Goal: Task Accomplishment & Management: Use online tool/utility

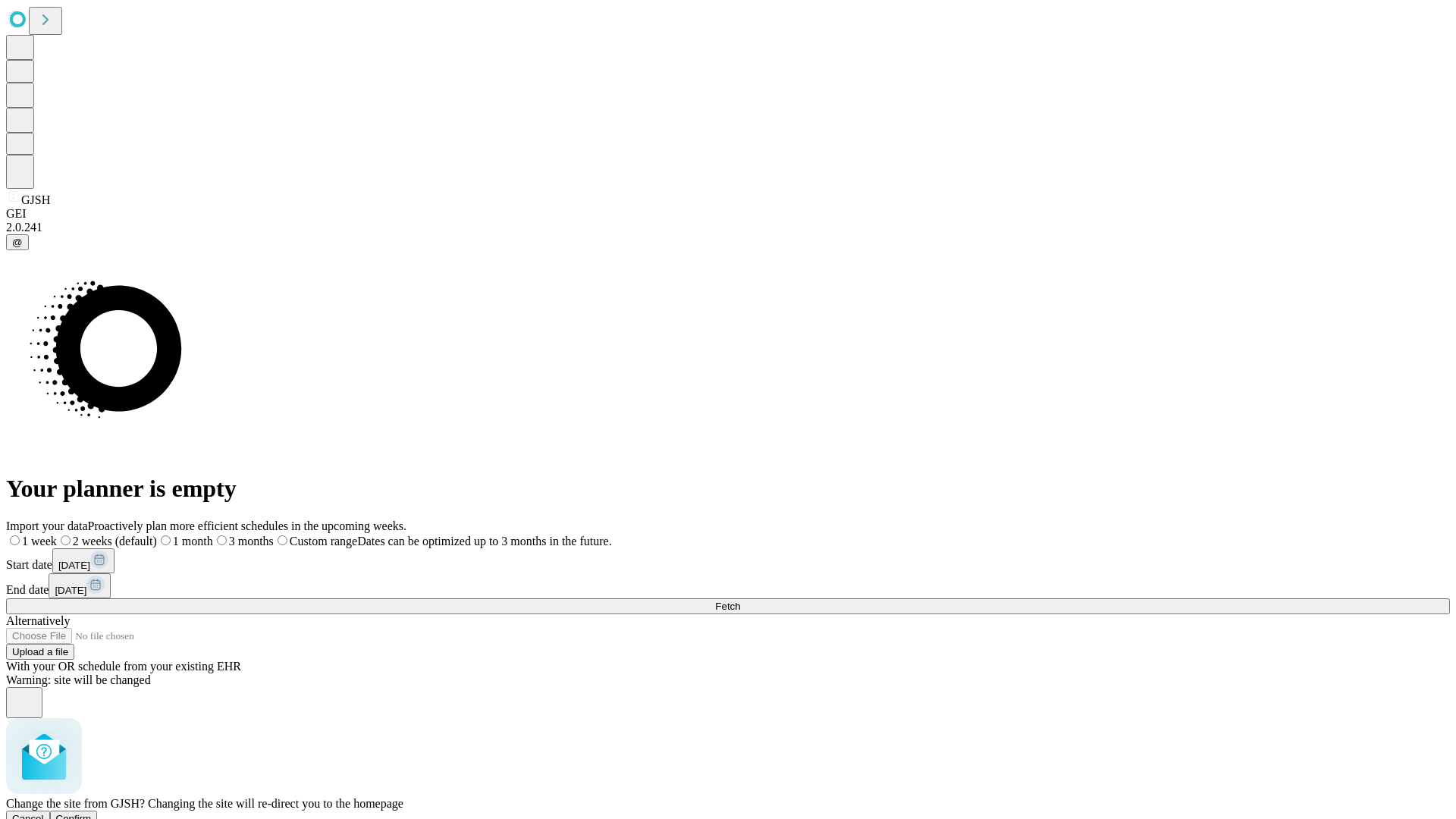
click at [92, 812] on span "Confirm" at bounding box center [74, 818] width 36 height 12
click at [183, 535] on label "1 month" at bounding box center [160, 540] width 46 height 13
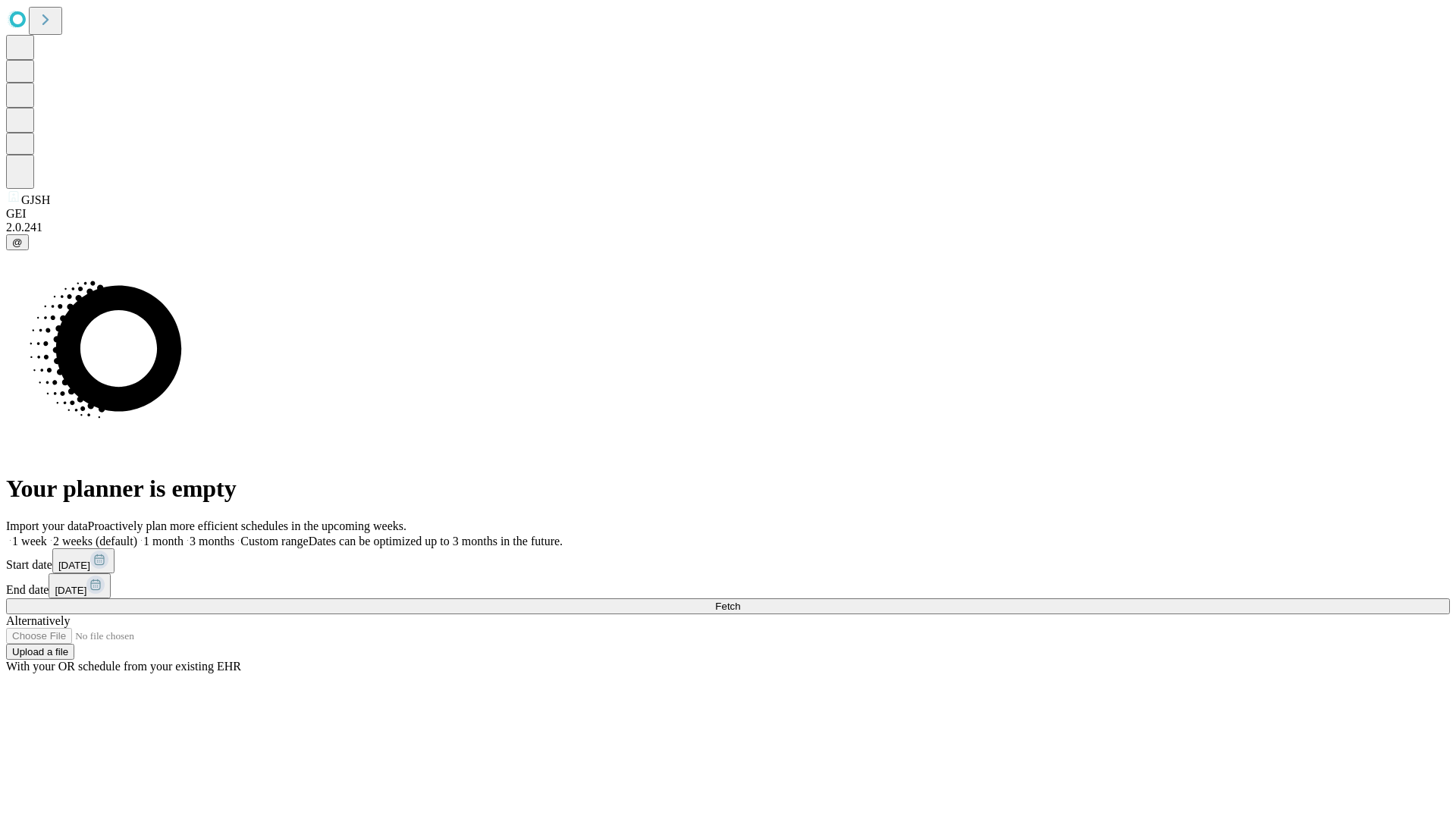
click at [740, 601] on span "Fetch" at bounding box center [728, 607] width 25 height 12
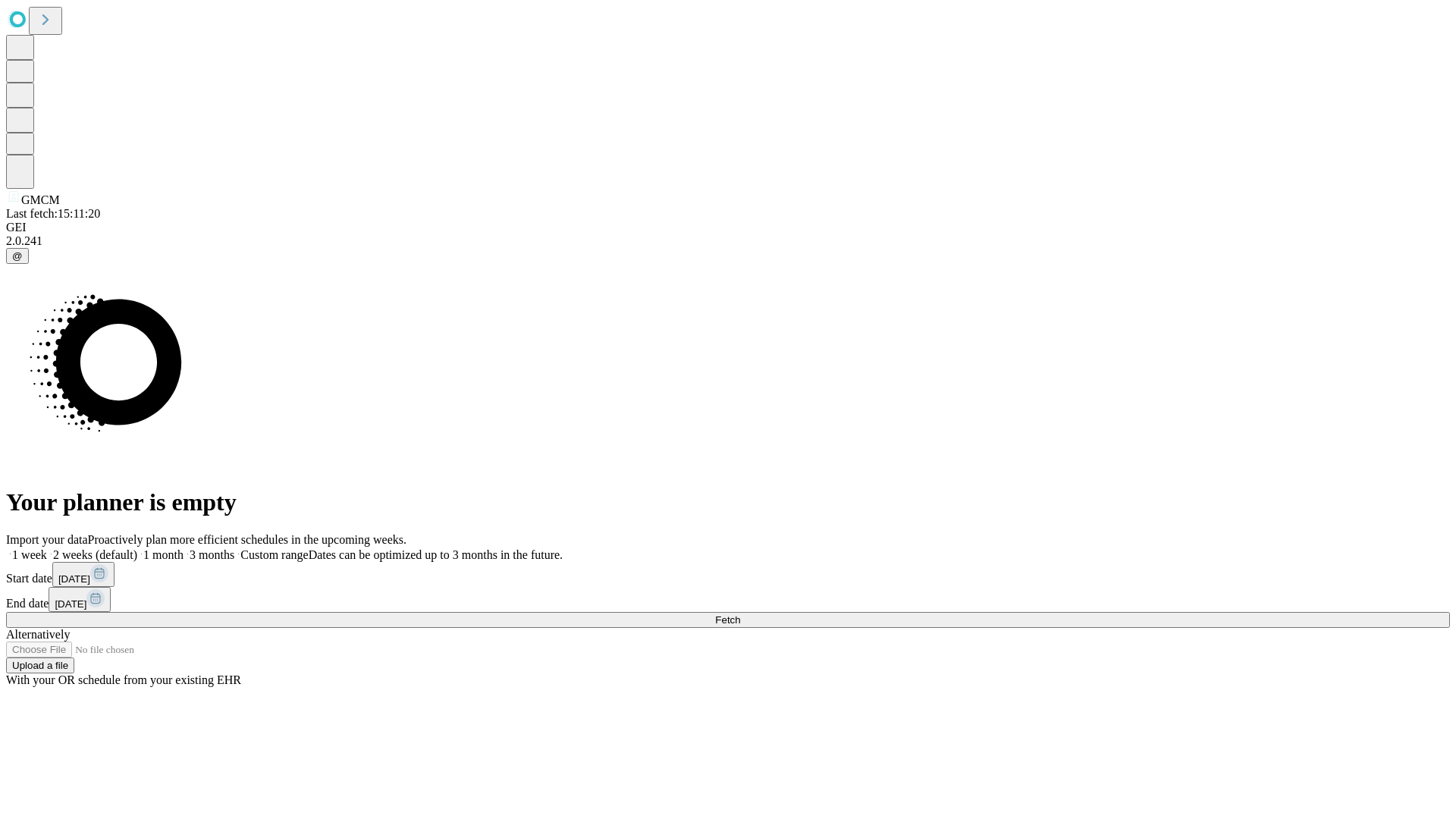
click at [183, 548] on label "1 month" at bounding box center [160, 554] width 46 height 13
click at [740, 614] on span "Fetch" at bounding box center [728, 620] width 25 height 12
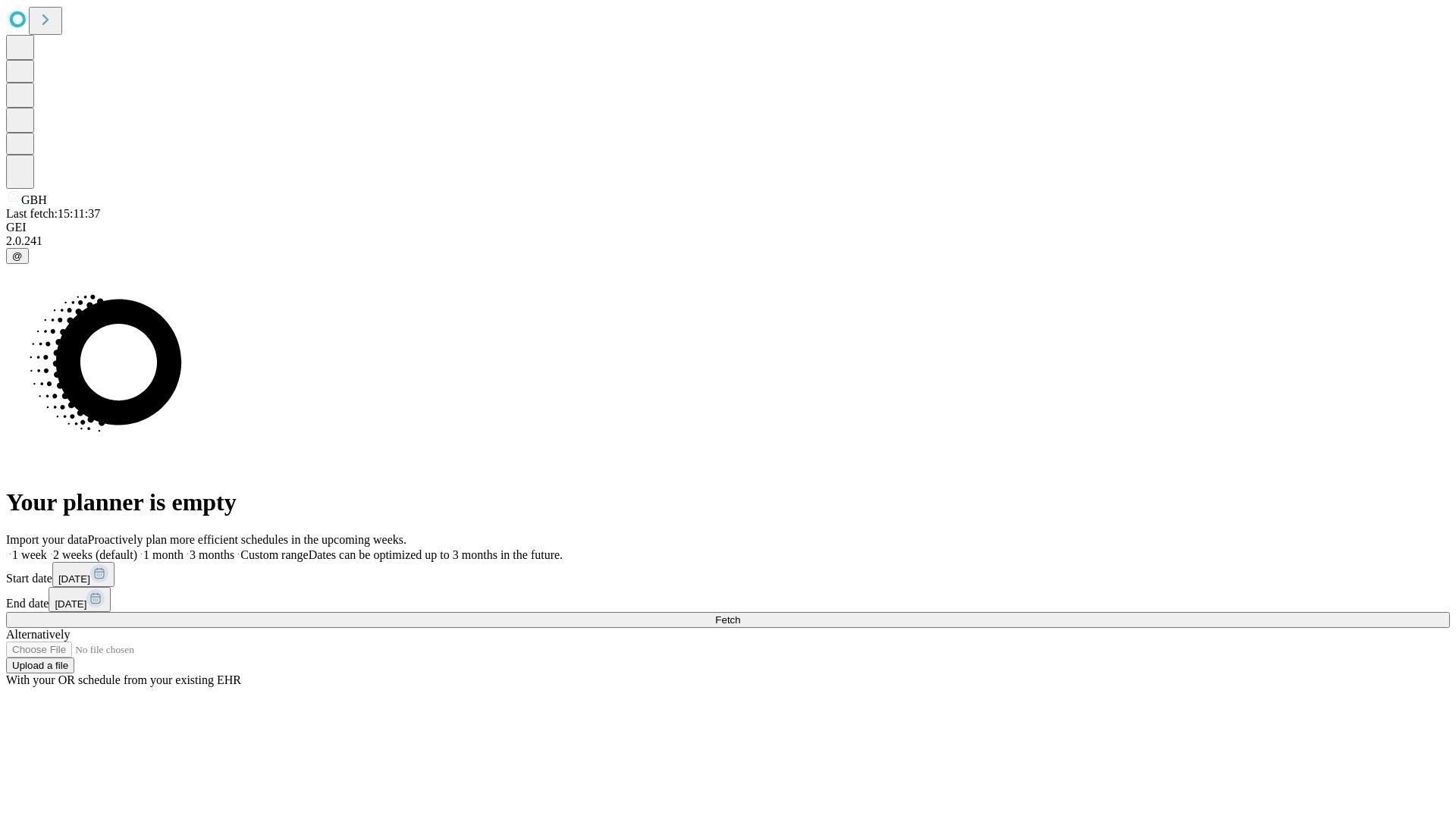
click at [183, 548] on label "1 month" at bounding box center [160, 554] width 46 height 13
click at [740, 614] on span "Fetch" at bounding box center [728, 620] width 25 height 12
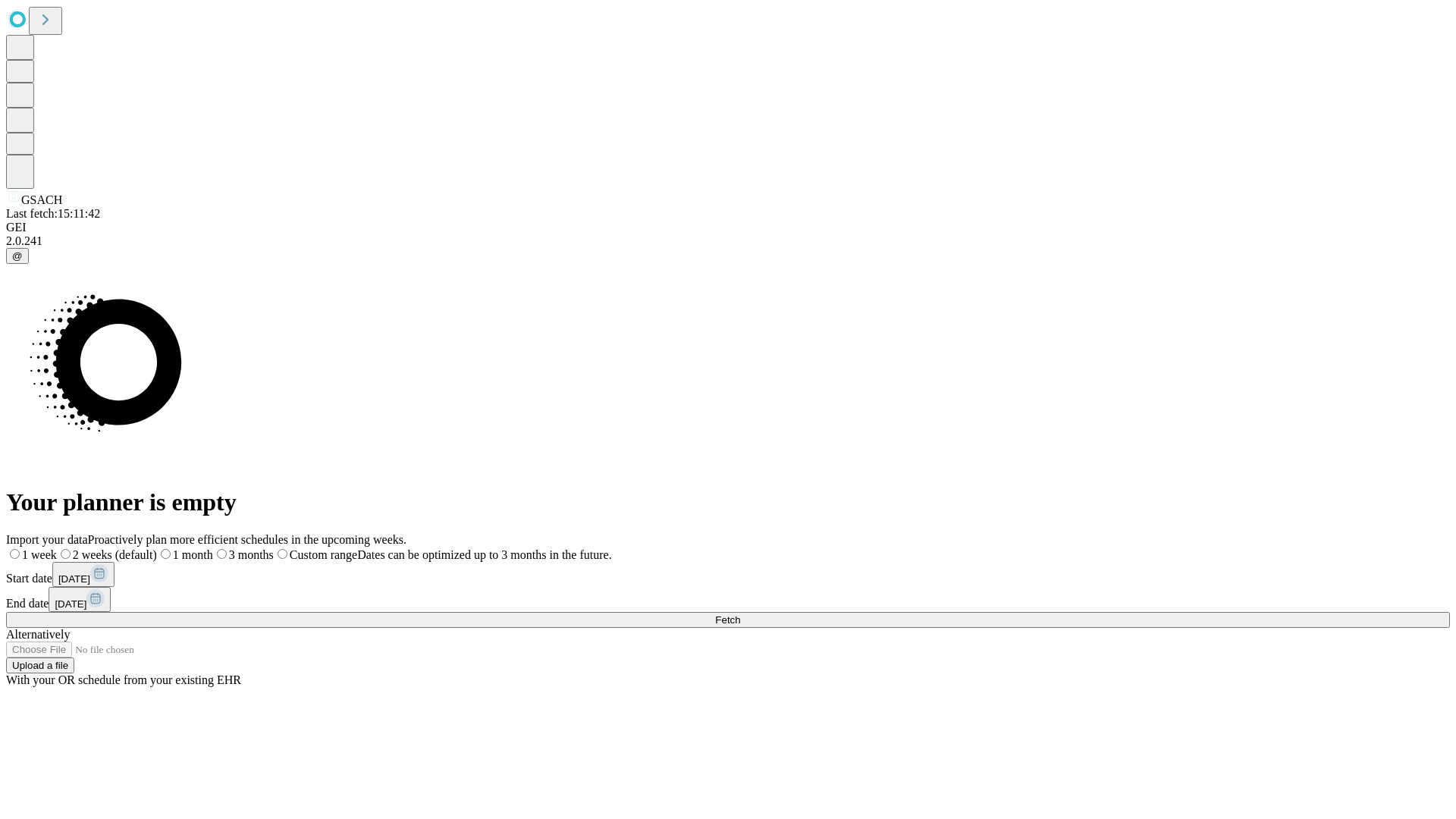
click at [740, 614] on span "Fetch" at bounding box center [728, 620] width 25 height 12
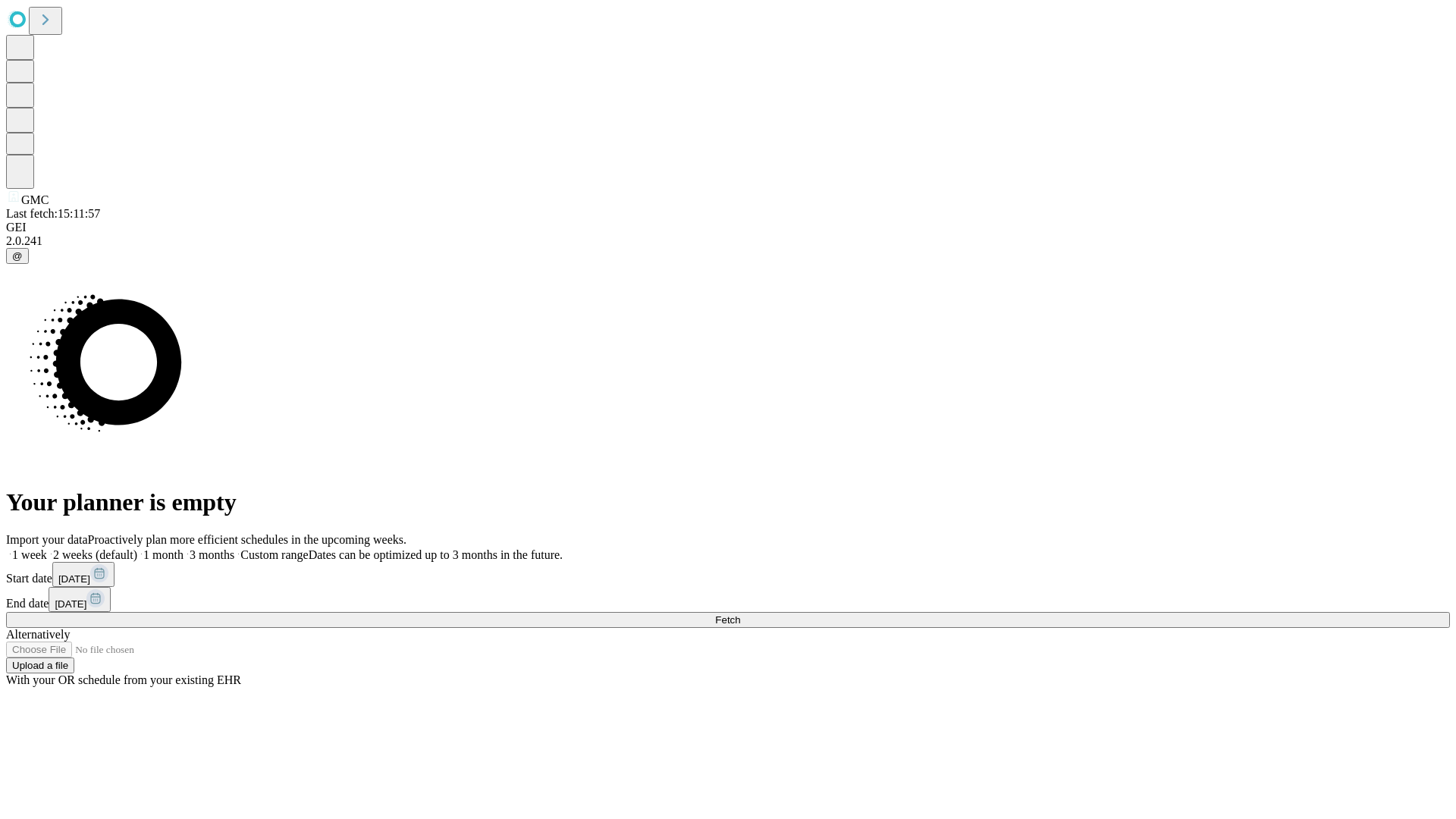
click at [183, 548] on label "1 month" at bounding box center [160, 554] width 46 height 13
click at [740, 614] on span "Fetch" at bounding box center [728, 620] width 25 height 12
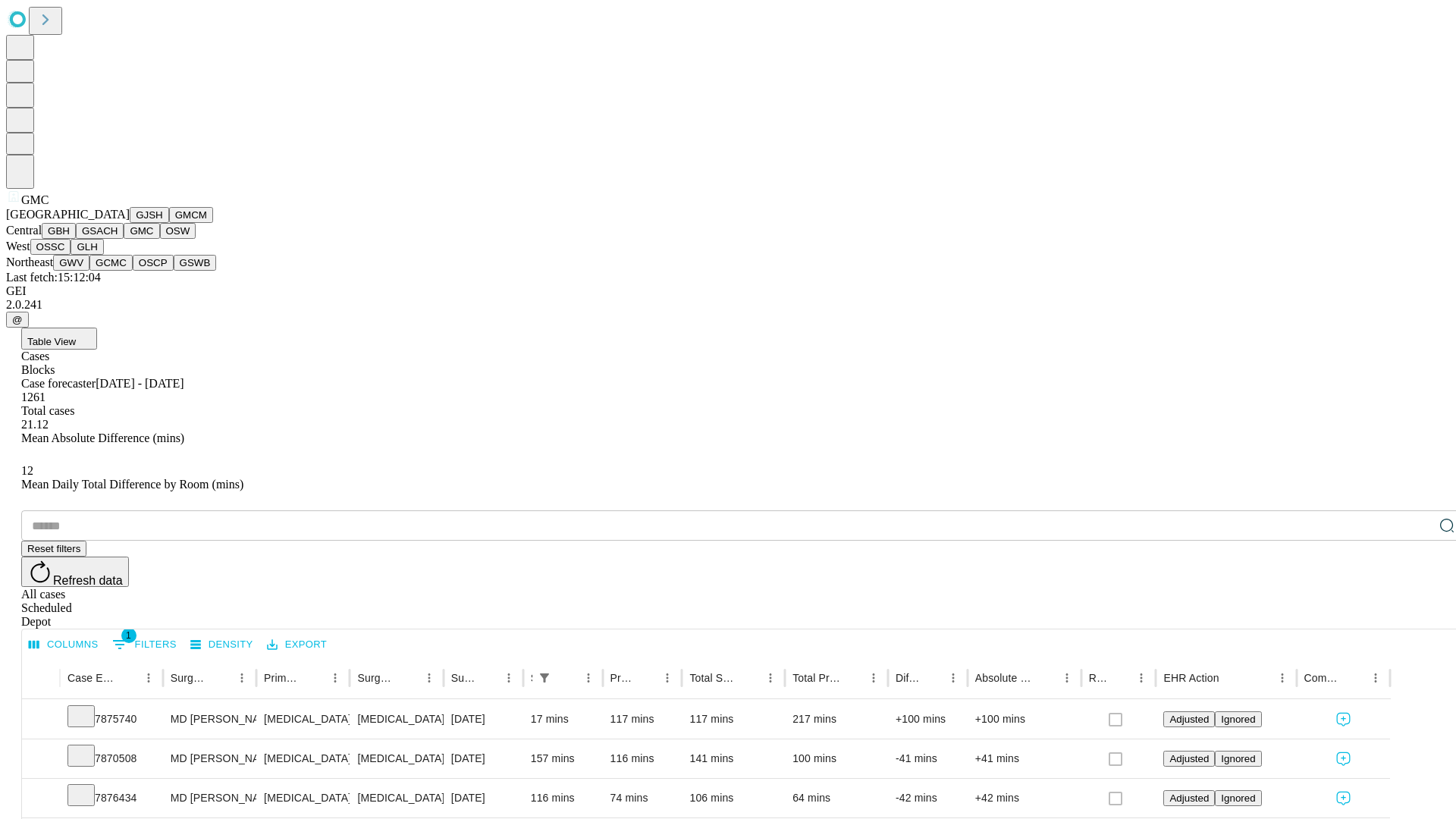
click at [160, 238] on button "OSW" at bounding box center [177, 230] width 36 height 16
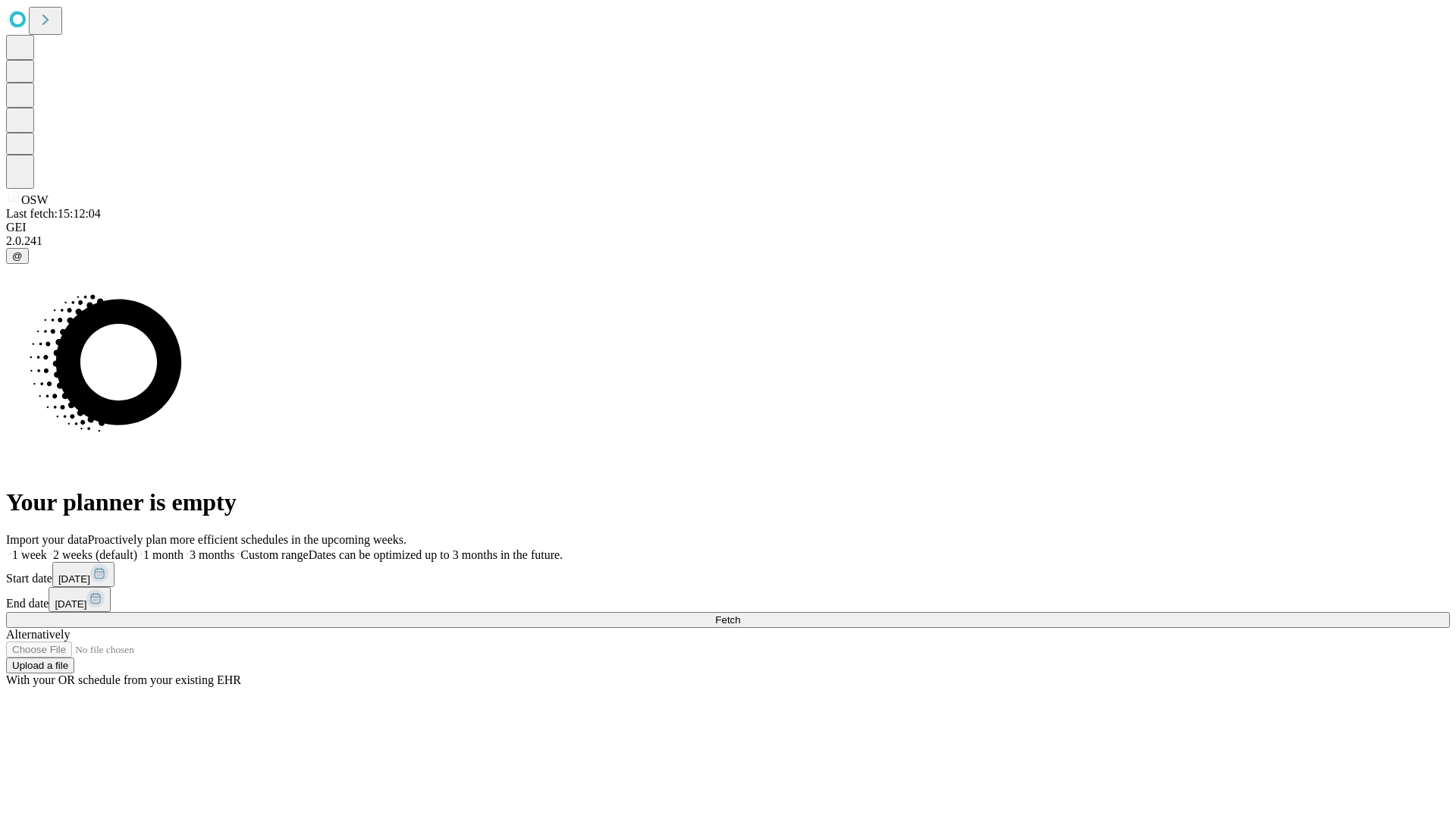
click at [183, 548] on label "1 month" at bounding box center [160, 554] width 46 height 13
click at [740, 614] on span "Fetch" at bounding box center [728, 620] width 25 height 12
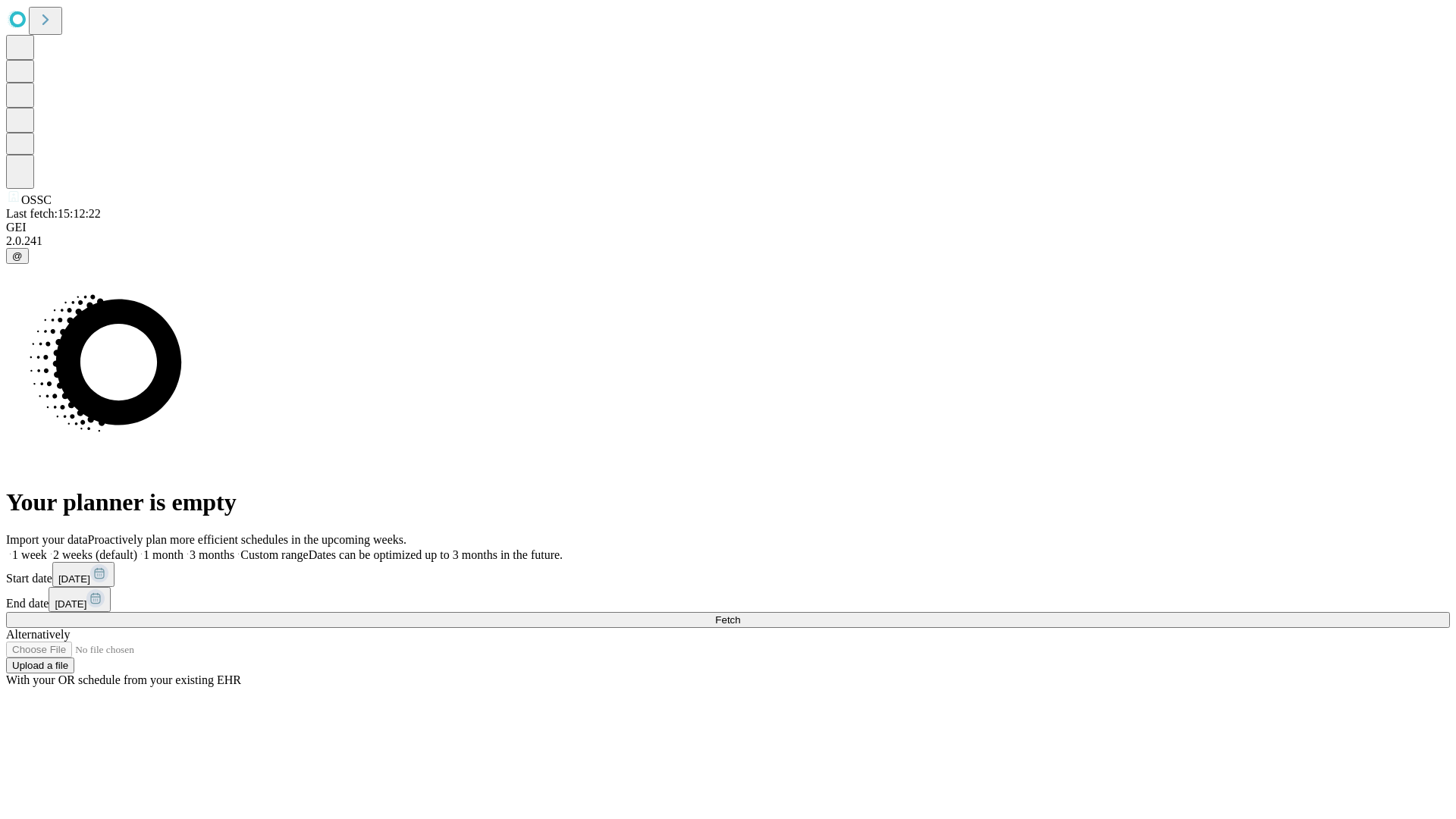
click at [183, 548] on label "1 month" at bounding box center [160, 554] width 46 height 13
click at [740, 614] on span "Fetch" at bounding box center [728, 620] width 25 height 12
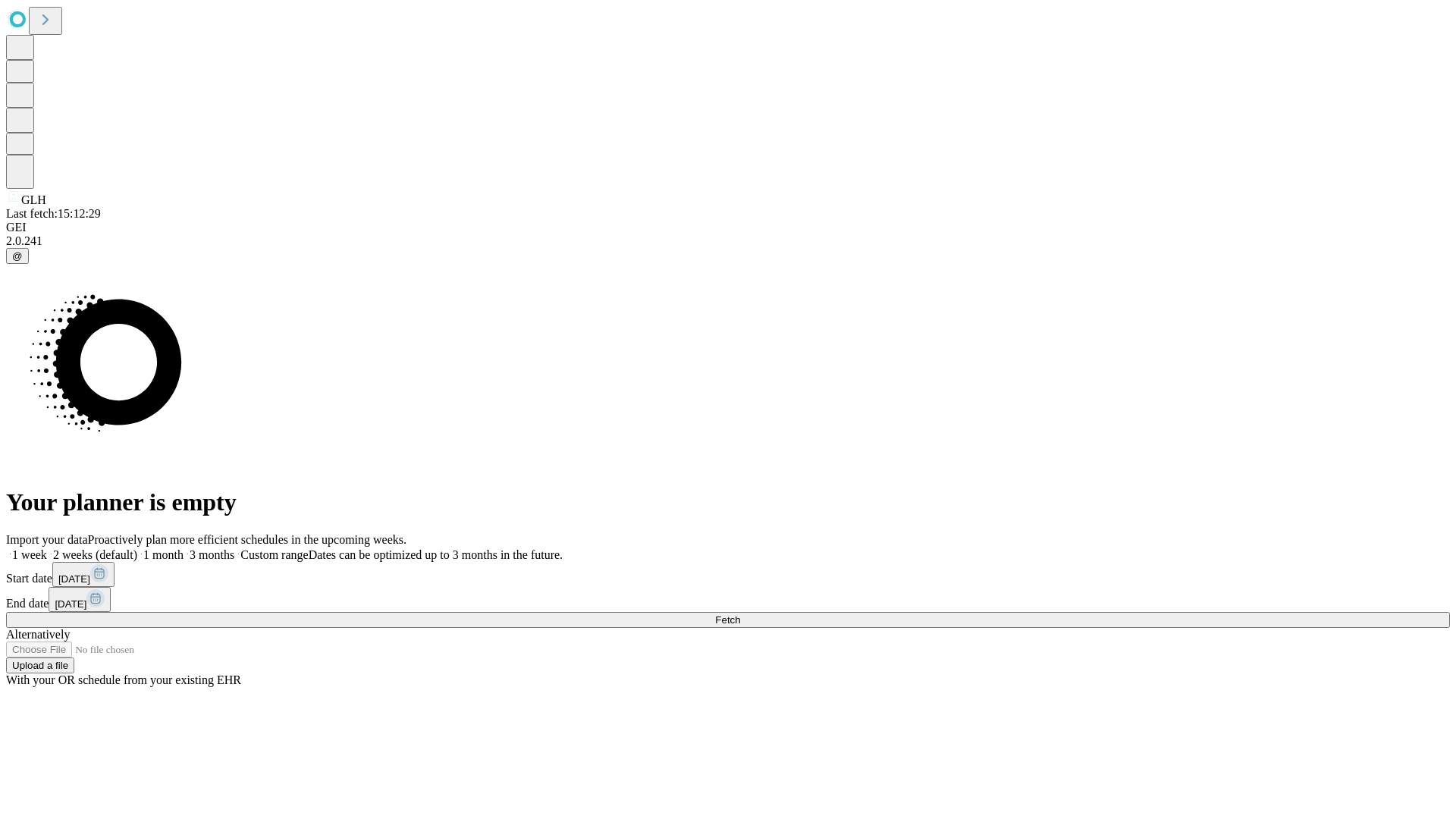
click at [183, 548] on label "1 month" at bounding box center [160, 554] width 46 height 13
click at [740, 614] on span "Fetch" at bounding box center [728, 620] width 25 height 12
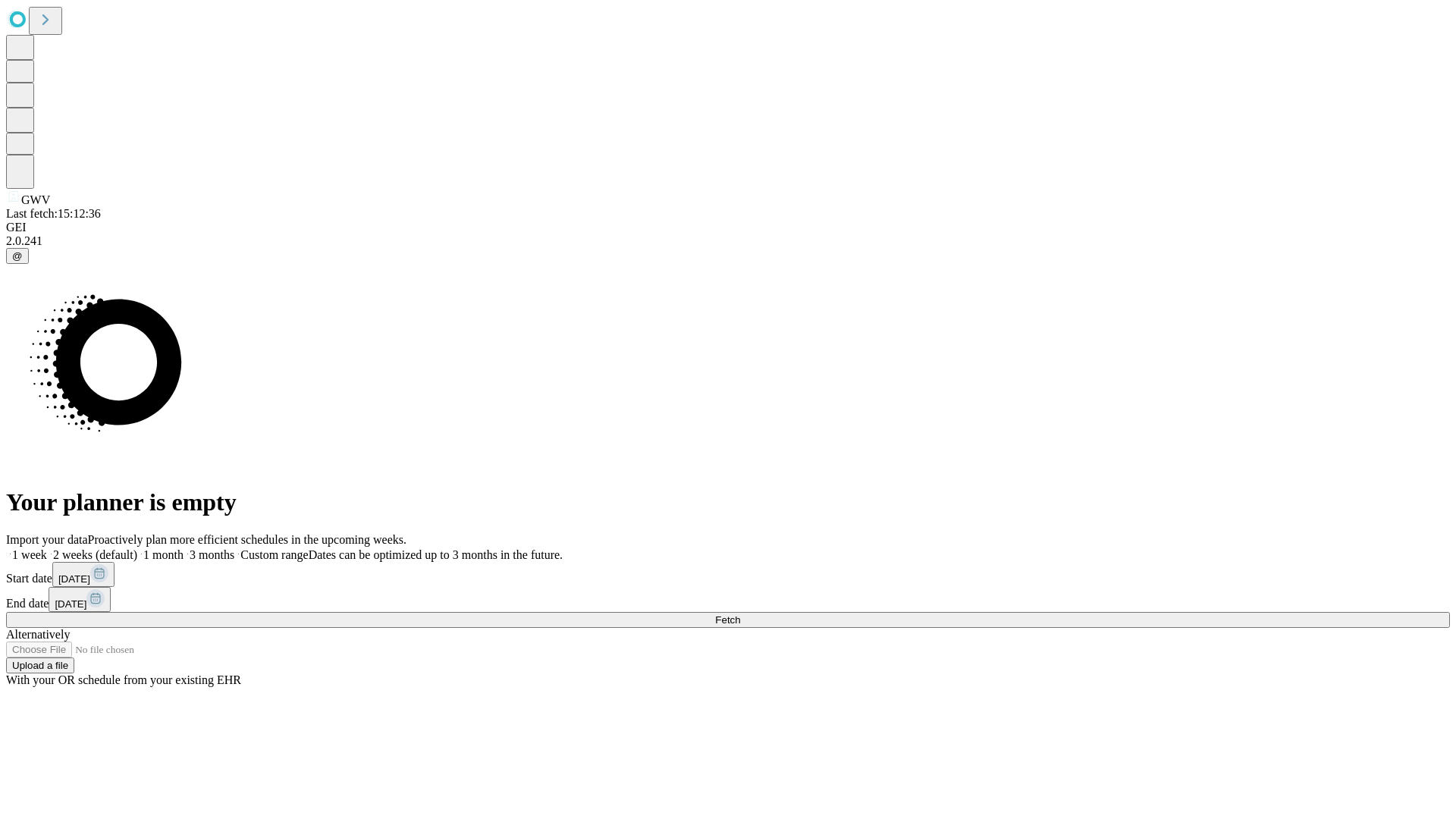
click at [183, 548] on label "1 month" at bounding box center [160, 554] width 46 height 13
click at [740, 614] on span "Fetch" at bounding box center [728, 620] width 25 height 12
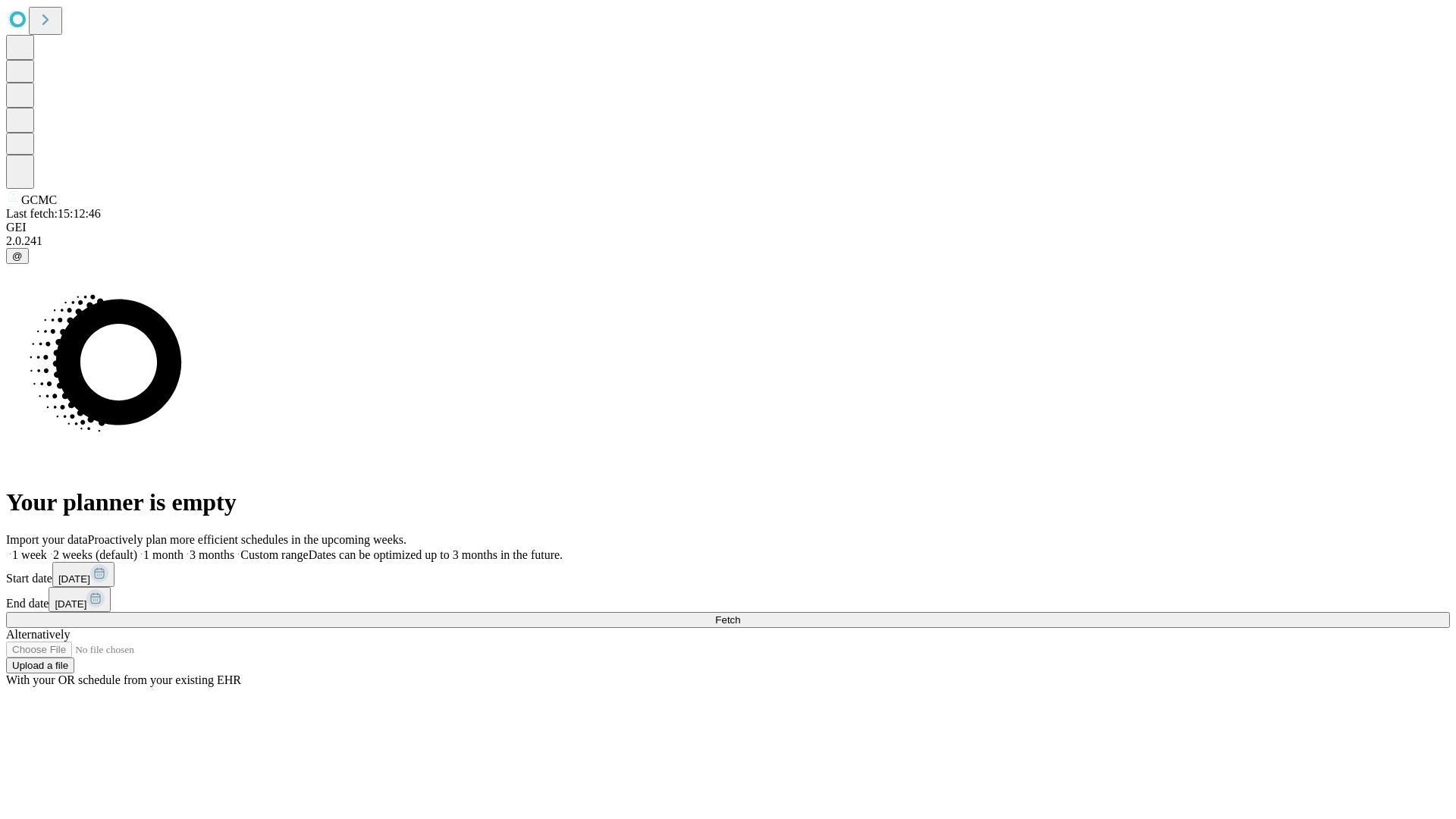
click at [183, 548] on label "1 month" at bounding box center [160, 554] width 46 height 13
click at [740, 614] on span "Fetch" at bounding box center [728, 620] width 25 height 12
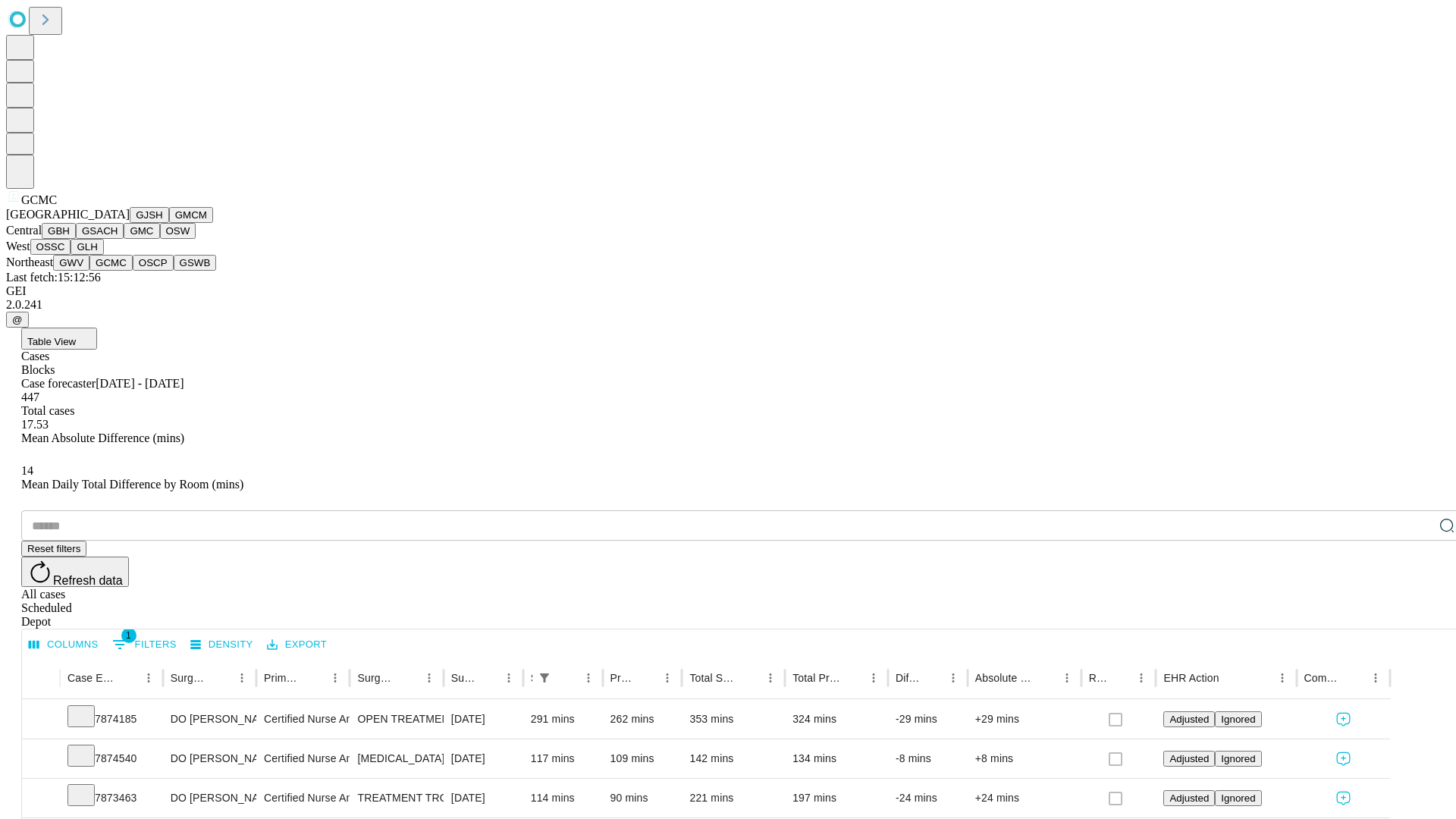
click at [133, 271] on button "OSCP" at bounding box center [153, 262] width 41 height 16
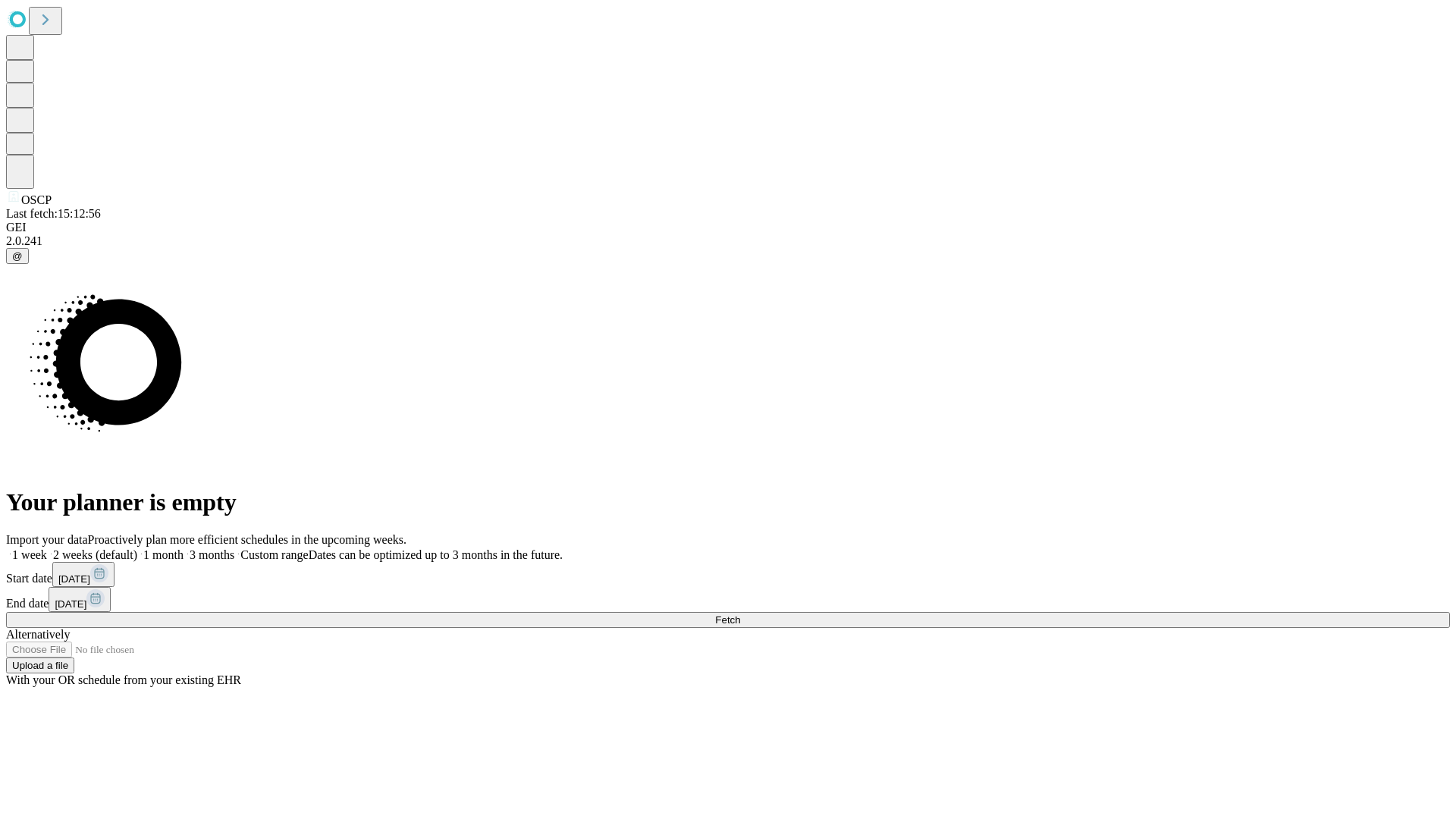
click at [183, 548] on label "1 month" at bounding box center [160, 554] width 46 height 13
click at [740, 614] on span "Fetch" at bounding box center [728, 620] width 25 height 12
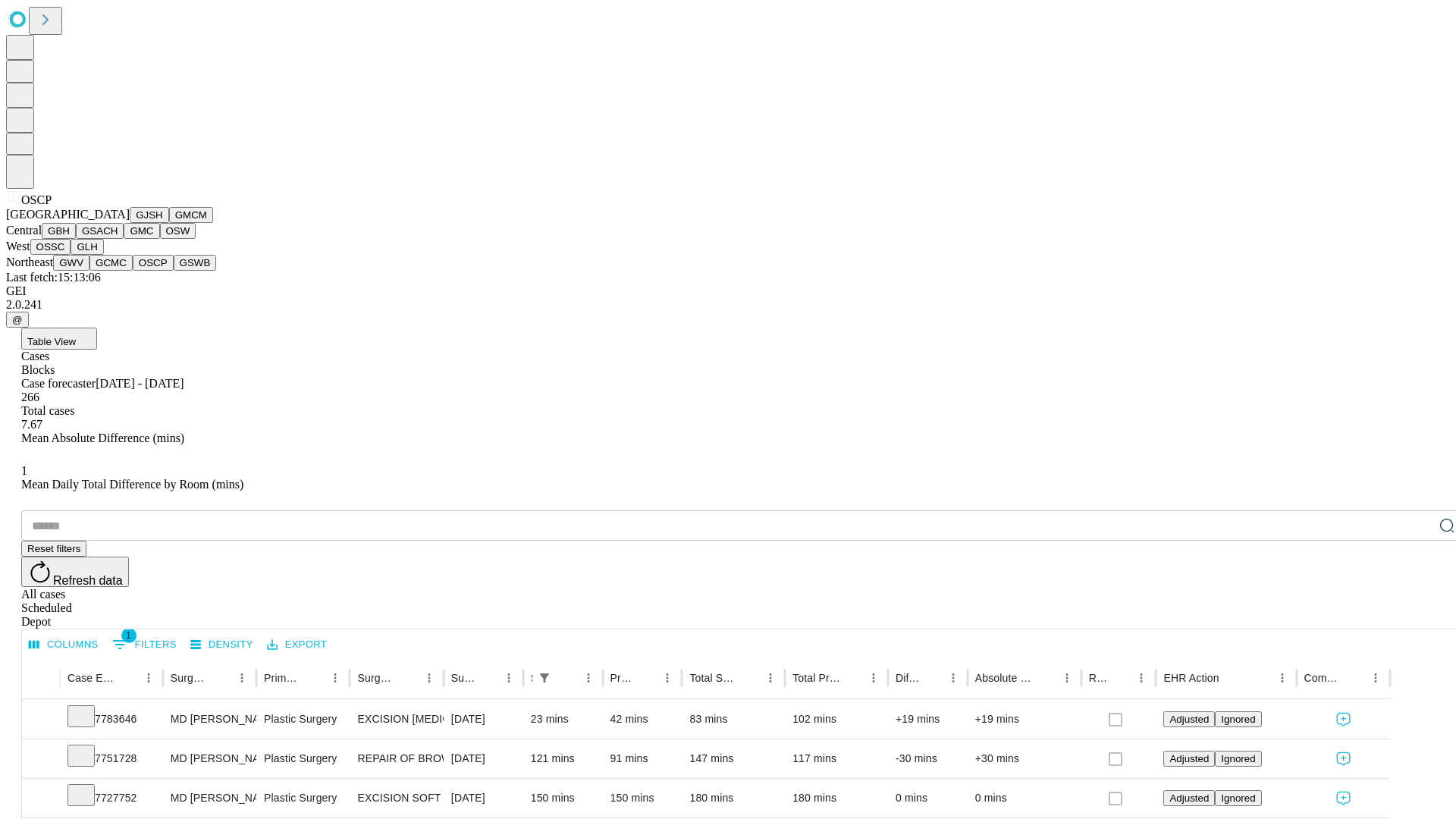
click at [174, 271] on button "GSWB" at bounding box center [196, 262] width 44 height 16
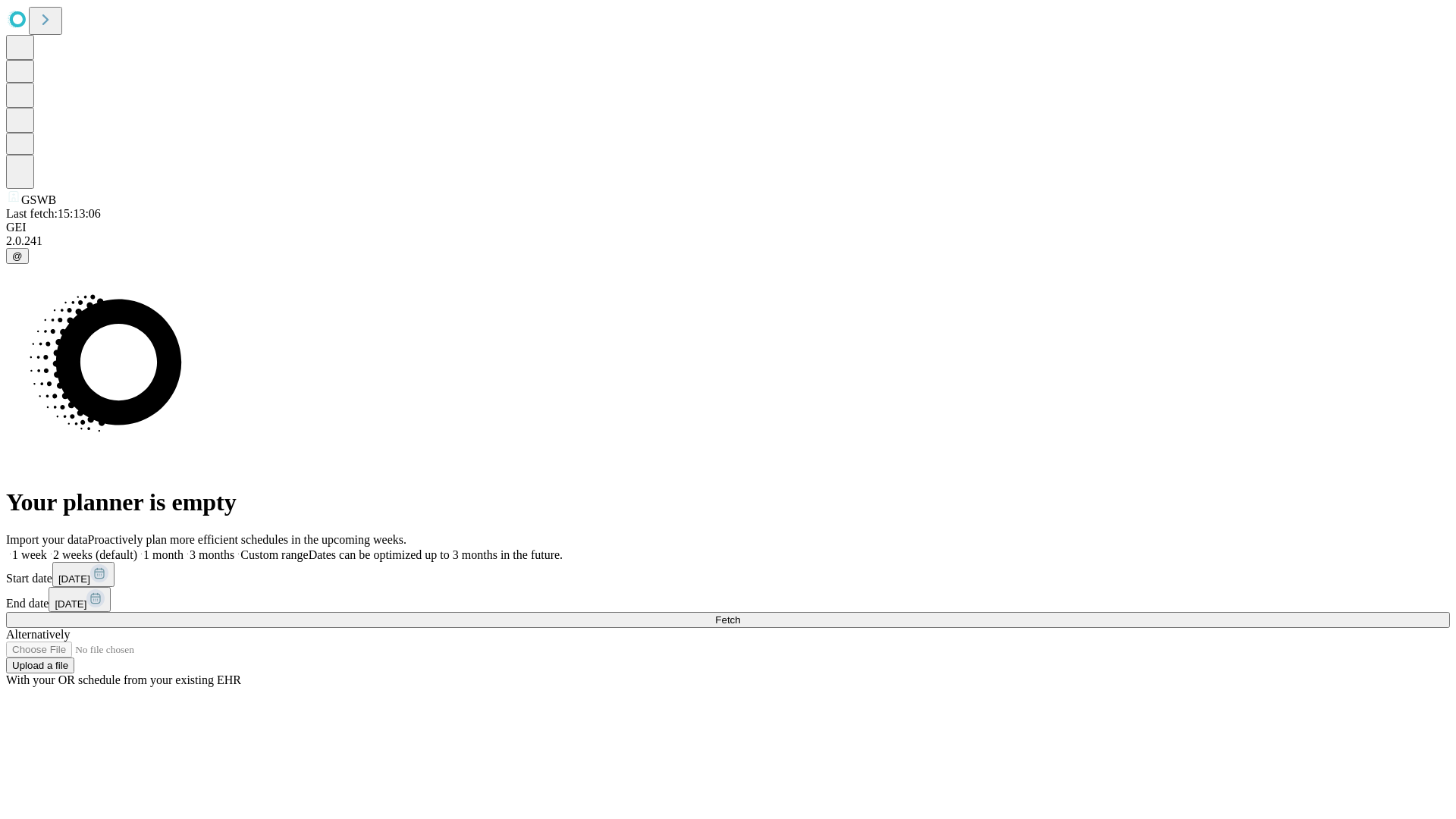
click at [183, 548] on label "1 month" at bounding box center [160, 554] width 46 height 13
click at [740, 614] on span "Fetch" at bounding box center [728, 620] width 25 height 12
